Goal: Task Accomplishment & Management: Manage account settings

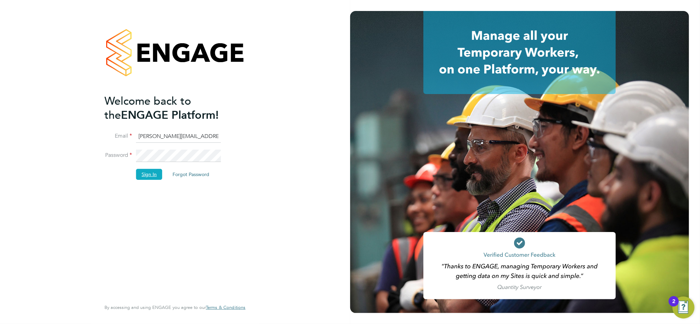
click at [153, 171] on button "Sign In" at bounding box center [149, 174] width 26 height 11
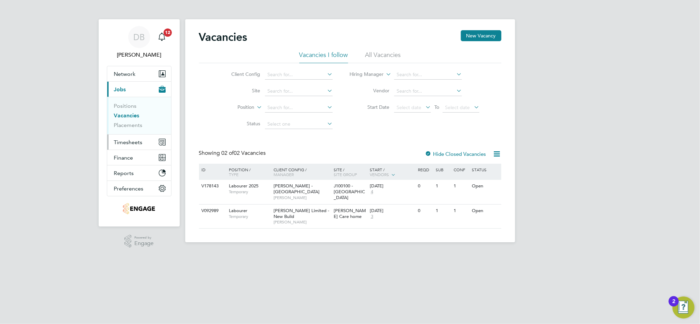
click at [138, 141] on span "Timesheets" at bounding box center [128, 142] width 29 height 7
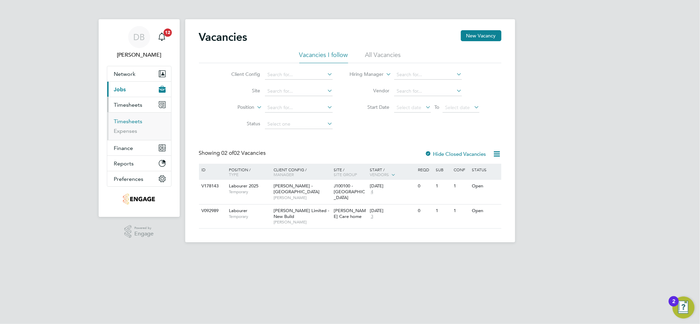
click at [134, 122] on link "Timesheets" at bounding box center [128, 121] width 29 height 7
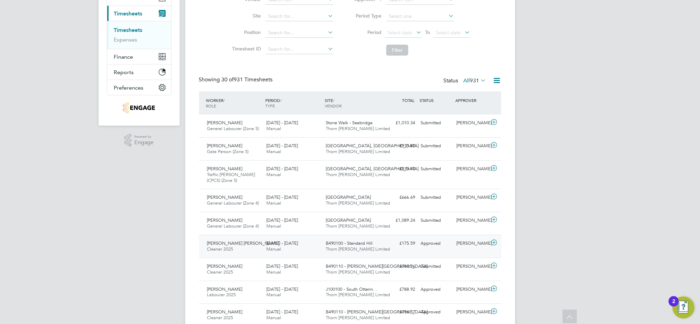
click at [474, 249] on div "Charlie Workman" at bounding box center [472, 243] width 36 height 11
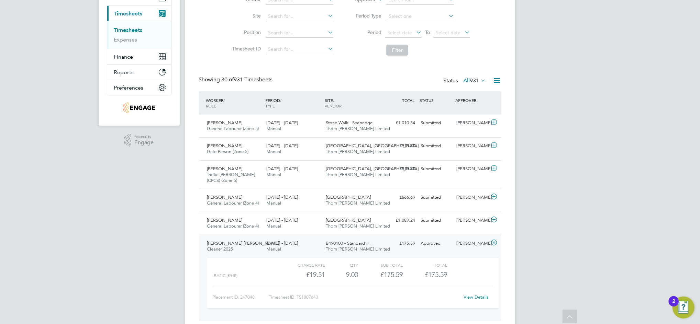
click at [478, 296] on link "View Details" at bounding box center [475, 297] width 25 height 6
click at [459, 248] on div "Charlie Workman" at bounding box center [472, 243] width 36 height 11
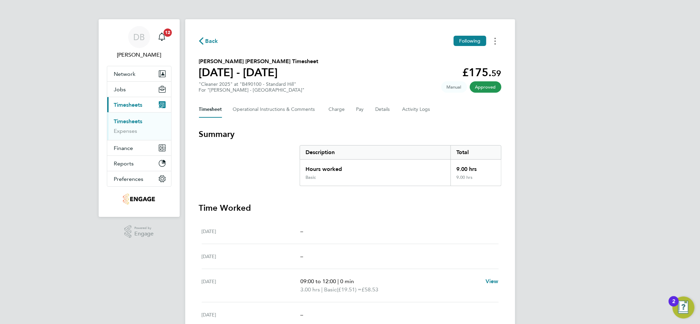
click at [495, 39] on icon "Timesheets Menu" at bounding box center [494, 41] width 1 height 7
click at [453, 58] on link "Download timesheet" at bounding box center [460, 56] width 82 height 14
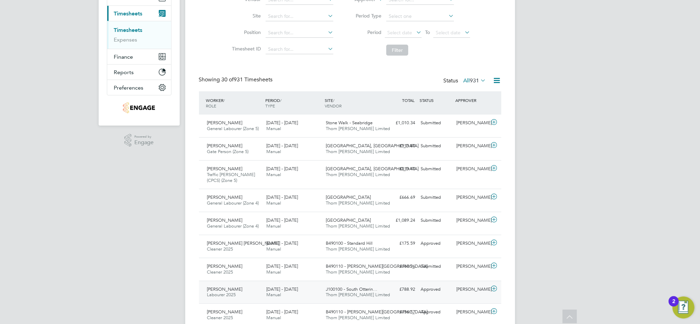
click at [473, 290] on div "Gary Tansey" at bounding box center [472, 289] width 36 height 11
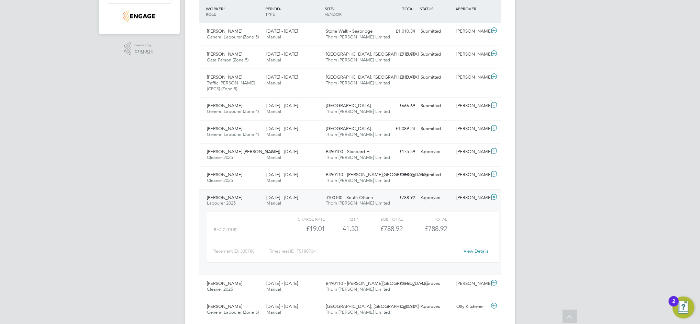
click at [474, 252] on link "View Details" at bounding box center [475, 251] width 25 height 6
click at [471, 198] on div "Gary Tansey" at bounding box center [472, 197] width 36 height 11
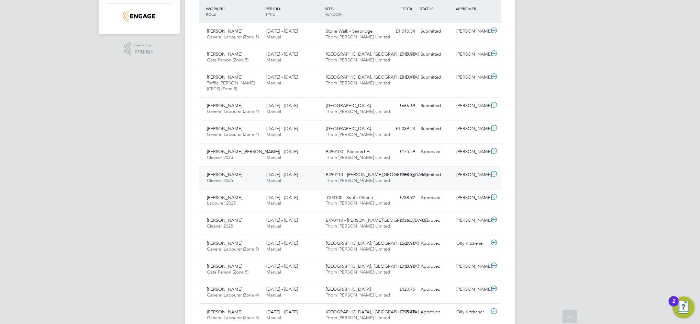
click at [471, 177] on div "Joe Moscetano" at bounding box center [472, 174] width 36 height 11
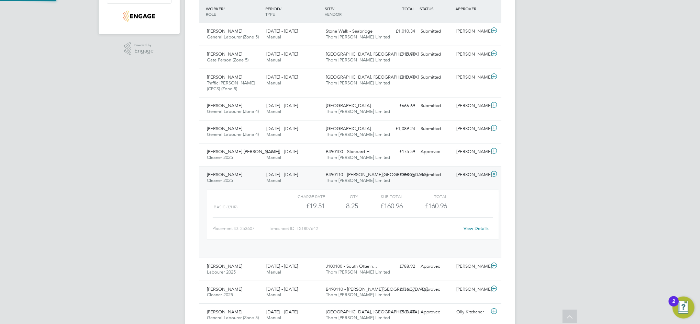
scroll to position [12, 67]
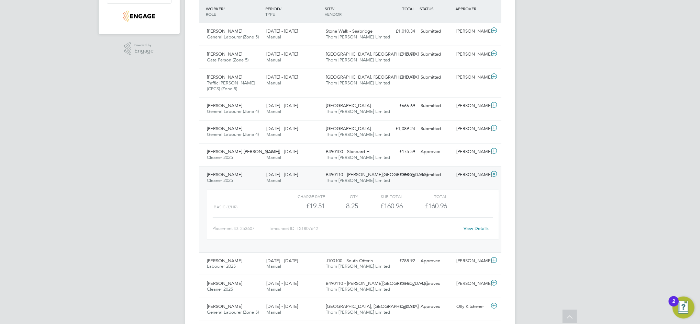
click at [468, 229] on link "View Details" at bounding box center [475, 229] width 25 height 6
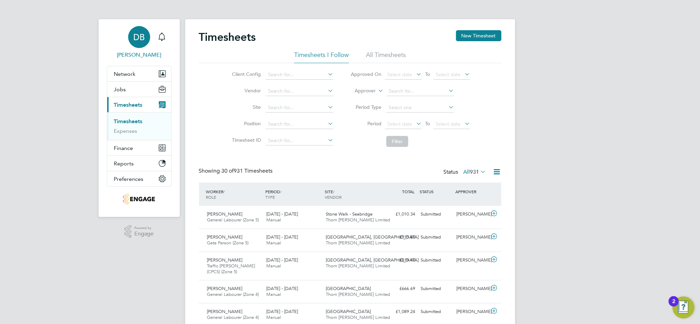
click at [136, 47] on div "DB" at bounding box center [139, 37] width 22 height 22
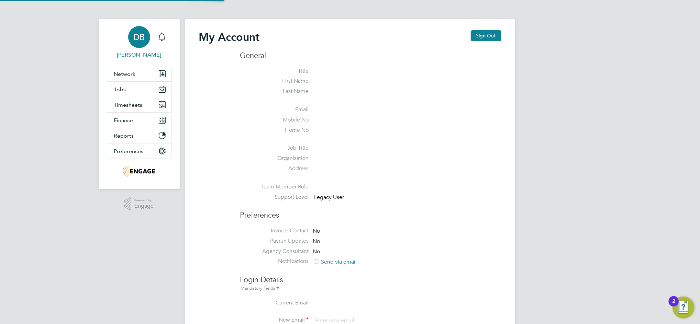
type input "daniel.bassett@thornbaker.co.uk"
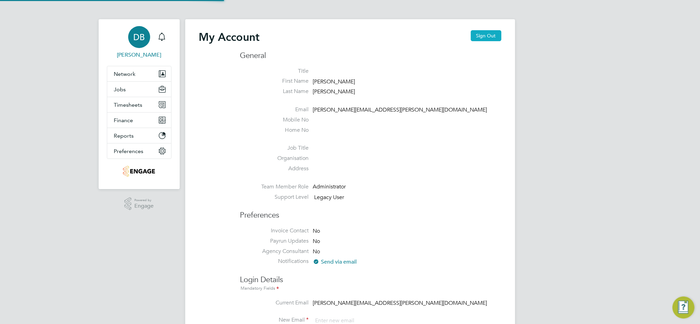
click at [490, 38] on button "Sign Out" at bounding box center [486, 35] width 31 height 11
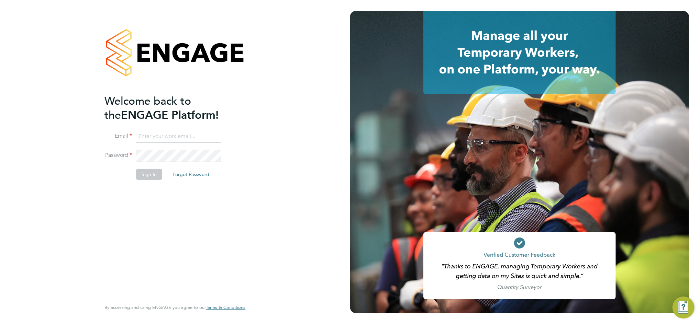
type input "daniel.bassett@thornbaker.co.uk"
click at [144, 173] on button "Sign In" at bounding box center [149, 174] width 26 height 11
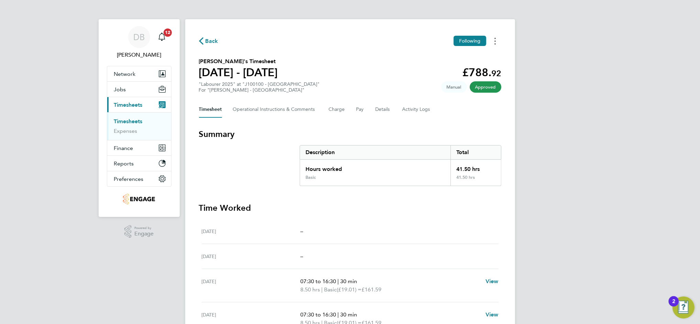
click at [492, 43] on button "Timesheets Menu" at bounding box center [495, 41] width 12 height 11
click at [456, 54] on link "Download timesheet" at bounding box center [460, 56] width 82 height 14
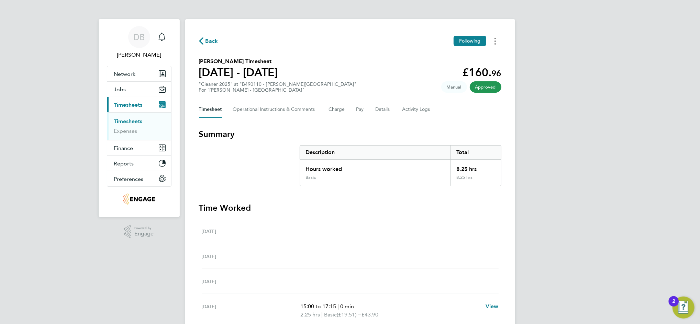
click at [496, 41] on button "Timesheets Menu" at bounding box center [495, 41] width 12 height 11
click at [457, 56] on link "Download timesheet" at bounding box center [460, 56] width 82 height 14
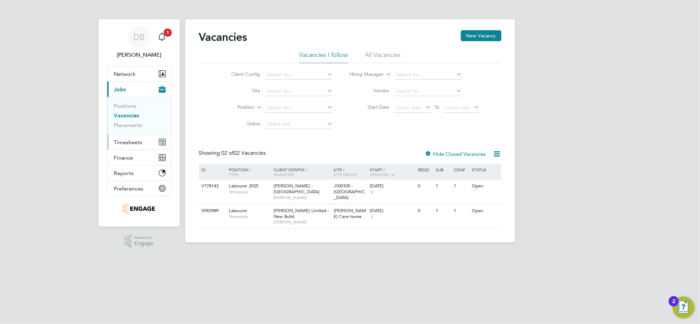
click at [126, 144] on span "Timesheets" at bounding box center [128, 142] width 29 height 7
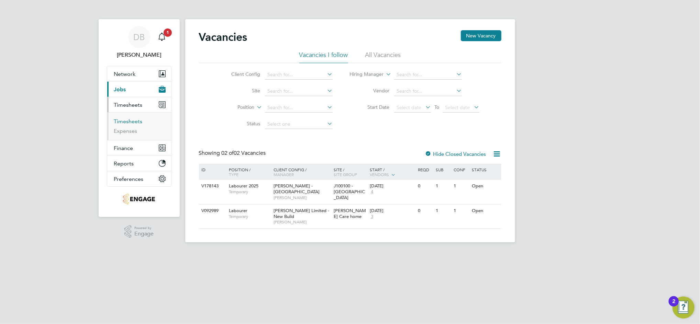
click at [133, 121] on link "Timesheets" at bounding box center [128, 121] width 29 height 7
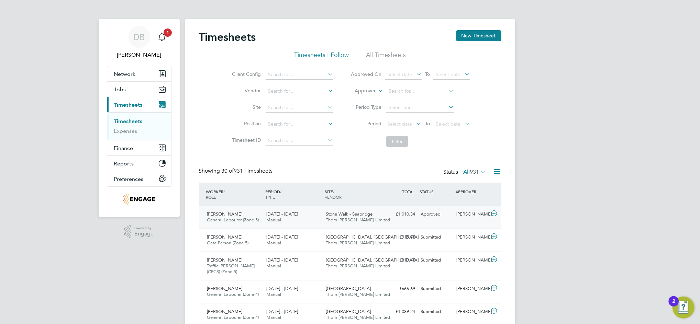
click at [468, 219] on div "Liam Haddon" at bounding box center [472, 214] width 36 height 11
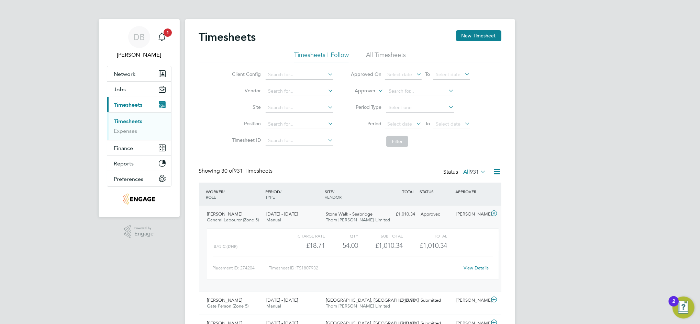
click at [476, 270] on link "View Details" at bounding box center [475, 268] width 25 height 6
click at [143, 39] on span "DB" at bounding box center [138, 37] width 11 height 9
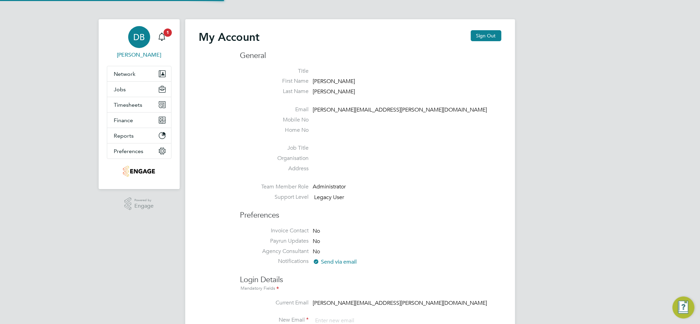
type input "daniel.bassett@thornbaker.co.uk"
click at [489, 39] on button "Sign Out" at bounding box center [486, 35] width 31 height 11
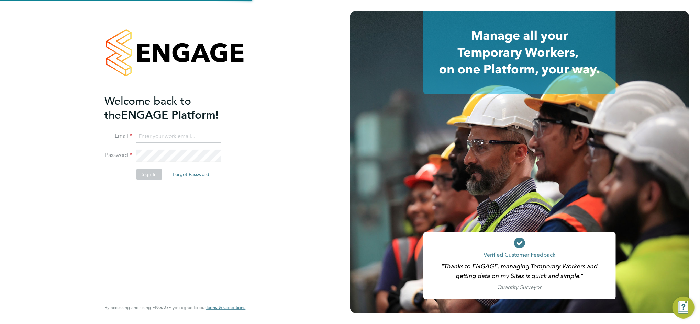
type input "daniel.bassett@thornbaker.co.uk"
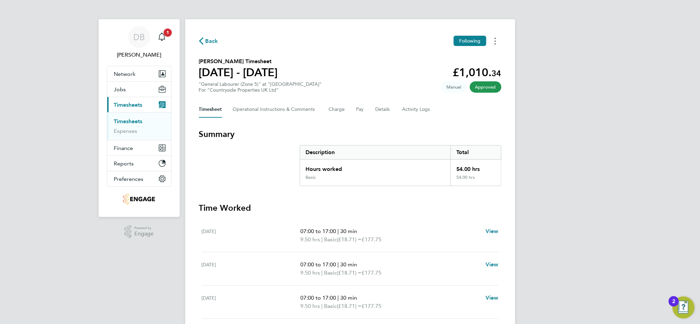
click at [494, 41] on icon "Timesheets Menu" at bounding box center [494, 41] width 1 height 7
click at [460, 57] on link "Download timesheet" at bounding box center [460, 56] width 82 height 14
